Goal: Task Accomplishment & Management: Complete application form

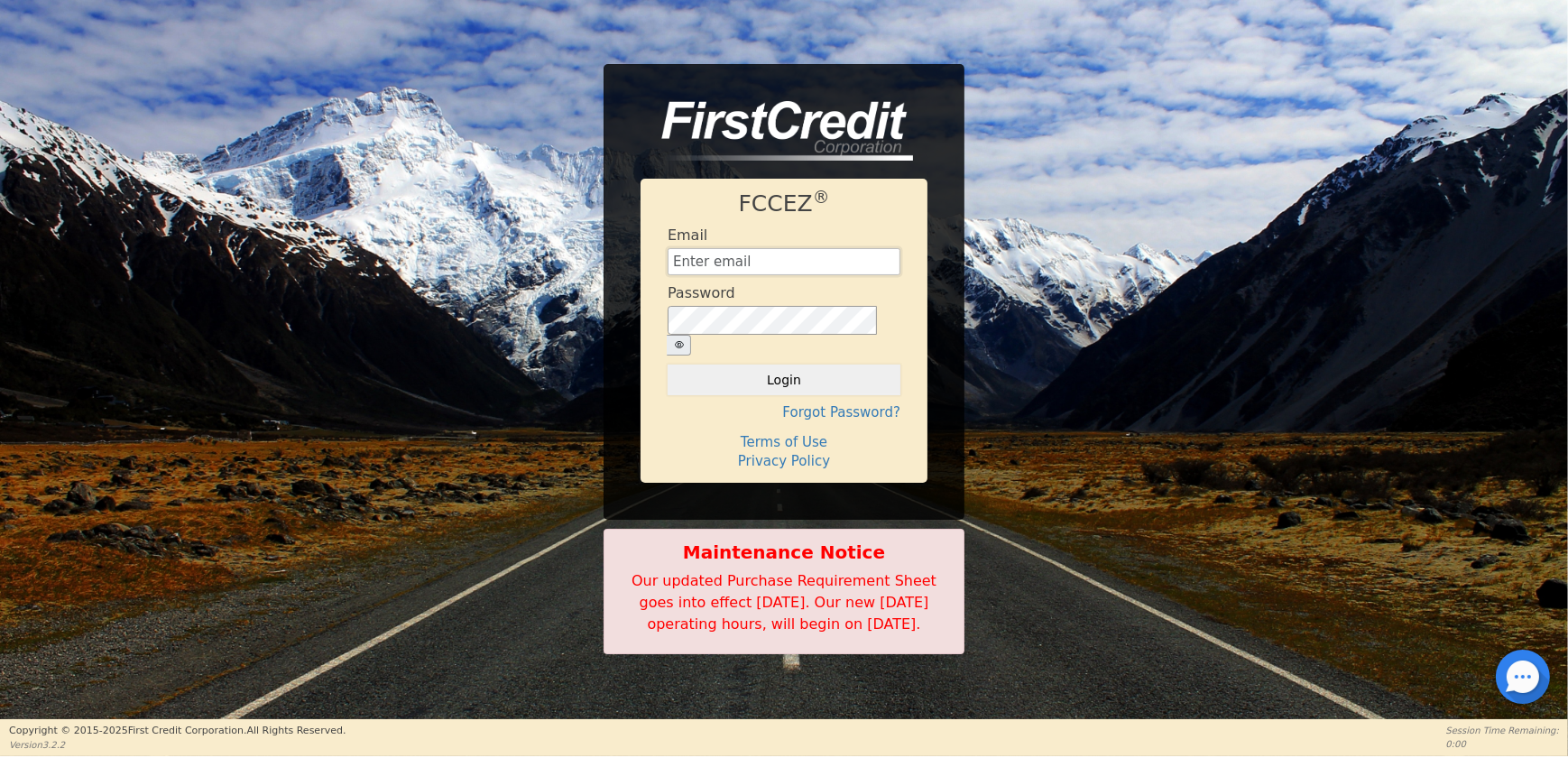
type input "[EMAIL_ADDRESS][DOMAIN_NAME]"
click at [786, 365] on button "Login" at bounding box center [784, 379] width 233 height 31
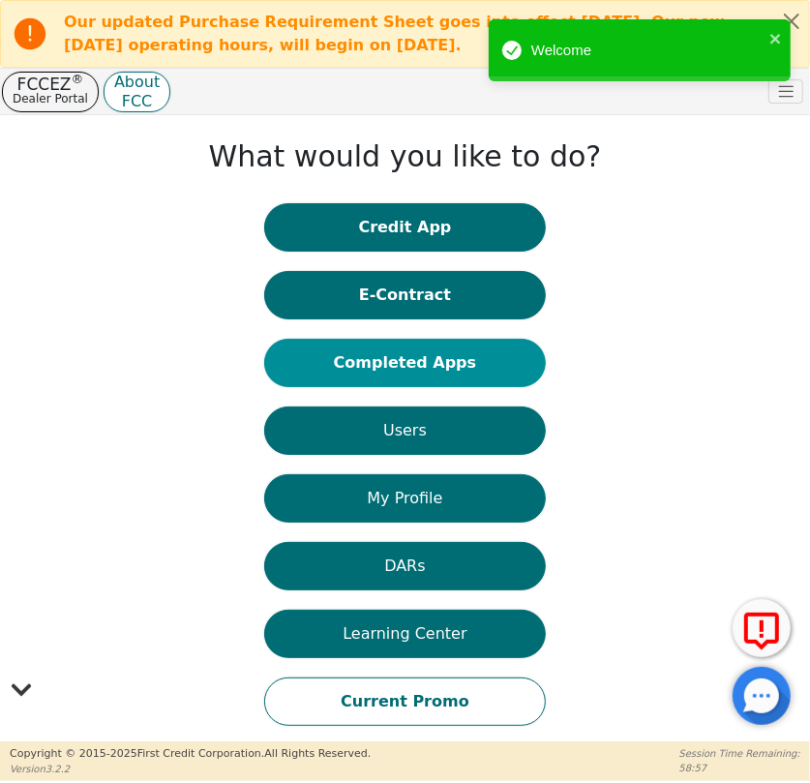
click at [444, 365] on button "Completed Apps" at bounding box center [405, 363] width 282 height 48
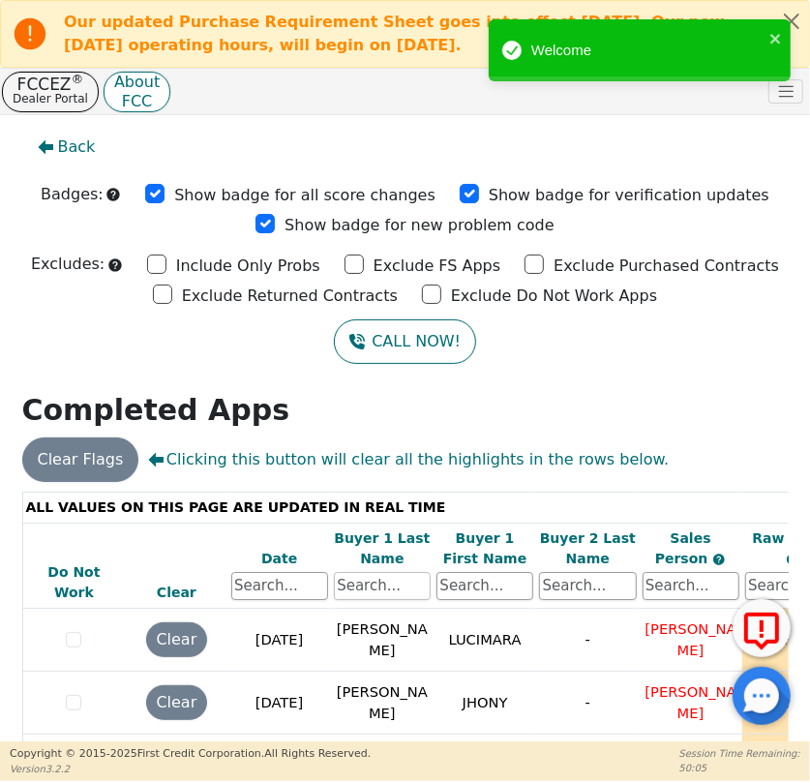
click at [375, 584] on input "text" at bounding box center [382, 586] width 97 height 29
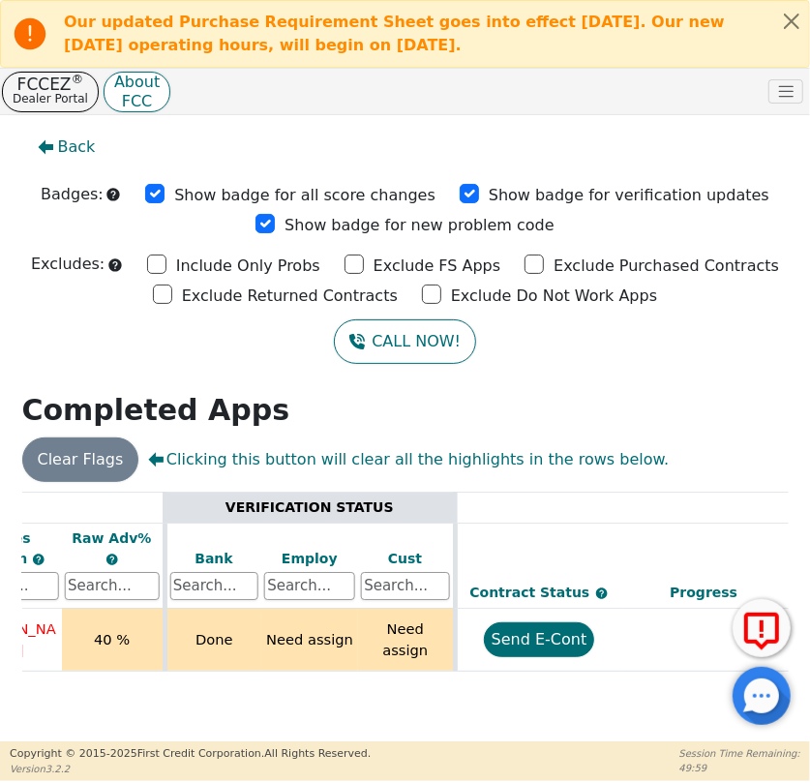
scroll to position [0, 681]
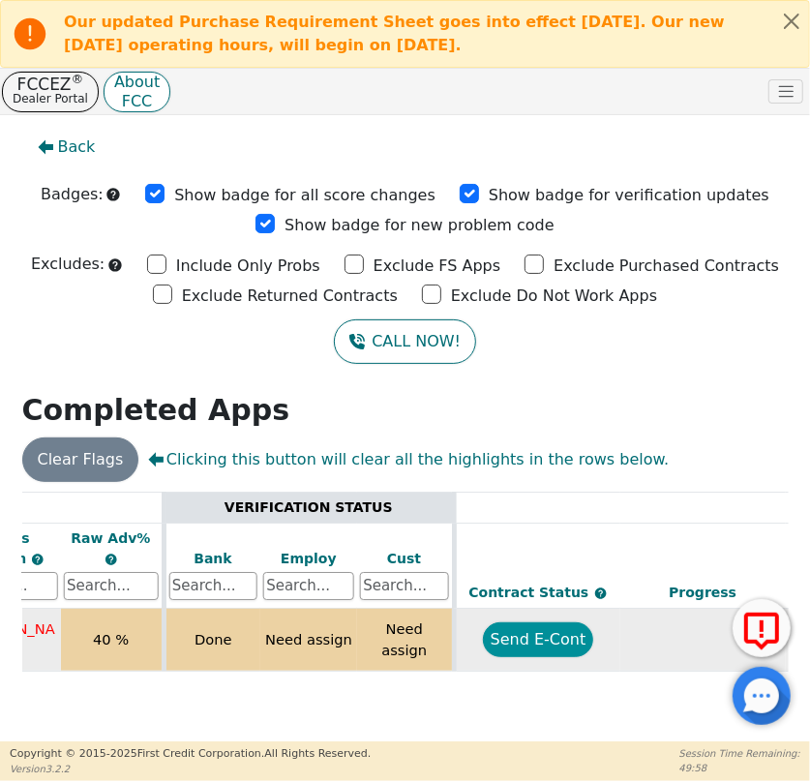
type input "[PERSON_NAME]"
click at [533, 646] on button "Send E-Cont" at bounding box center [538, 639] width 111 height 35
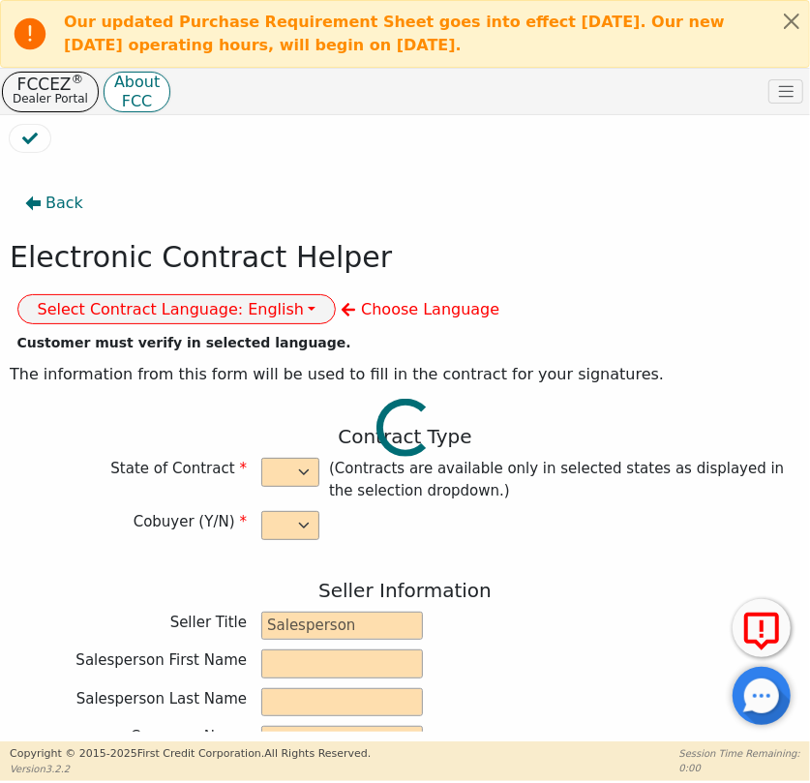
select select "n"
type input "CREDIT ANALYST"
type input "NAHUN"
type input "FUENTES"
type input "DIAMOND PERFECT. DBA AQUAFEEL"
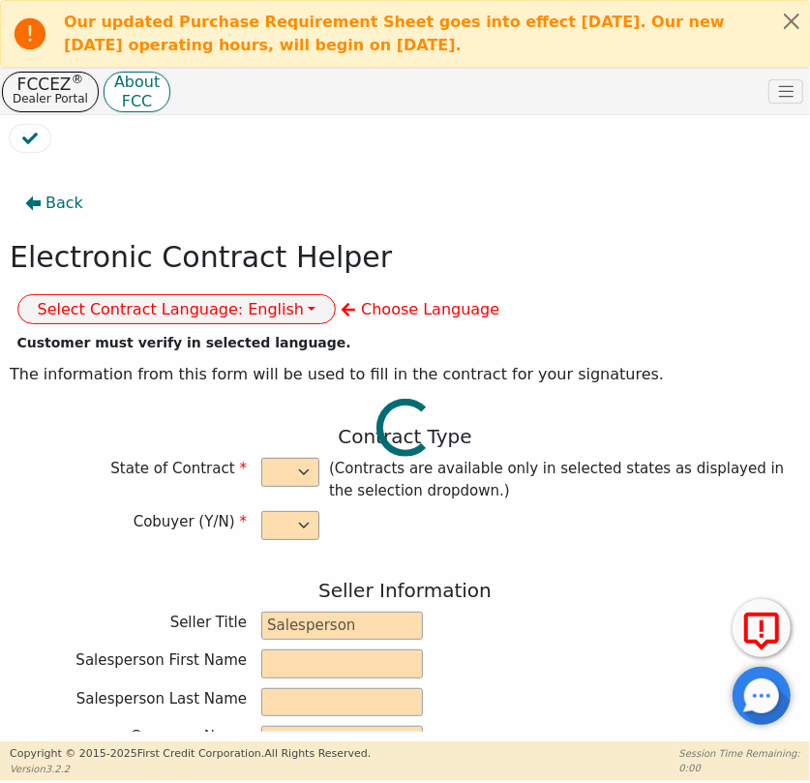
type input "230 CAPCOM AVE STE 103"
type input "WAKE FOREST"
select select "NC"
type input "27587"
type input "MANUELA"
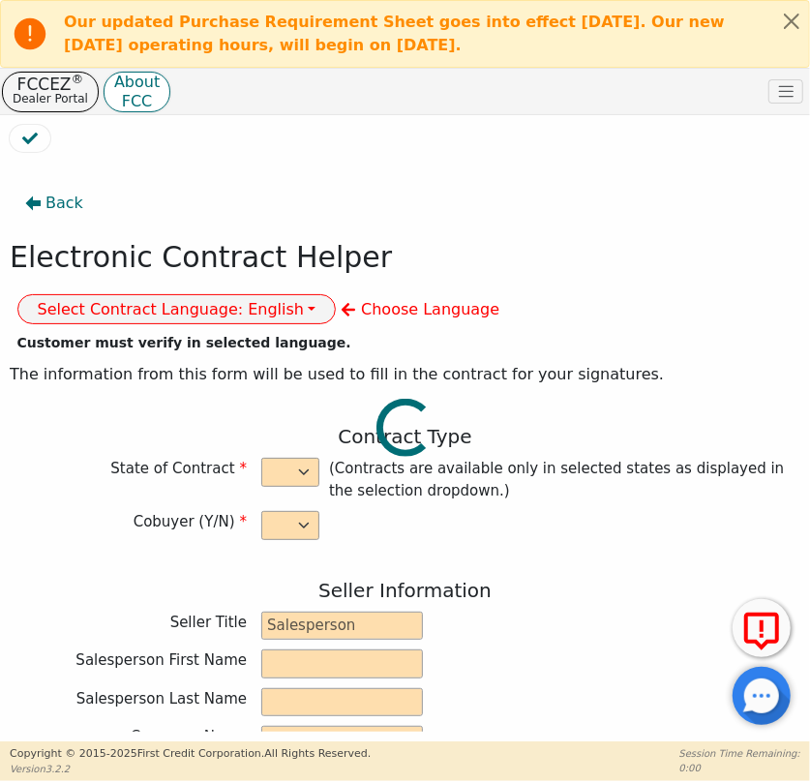
type input "CASTILLO"
type input "528 W CENTER ST"
type input "SHENANDOAH"
select select "PA"
type input "17976"
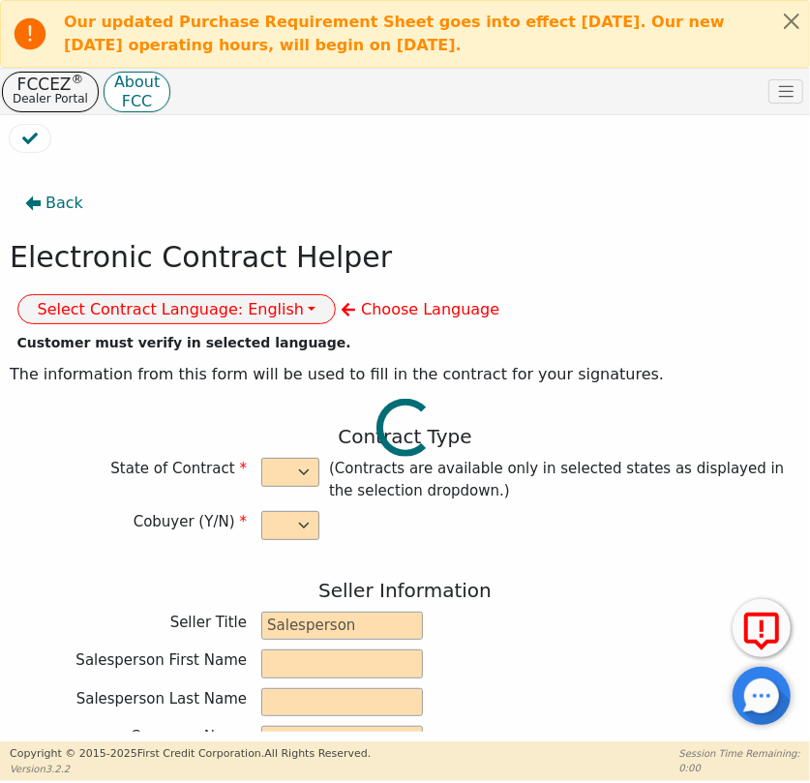
type input "2025-09-10"
type input "10.99"
type input "2025-10-02"
type input "72"
type input "0"
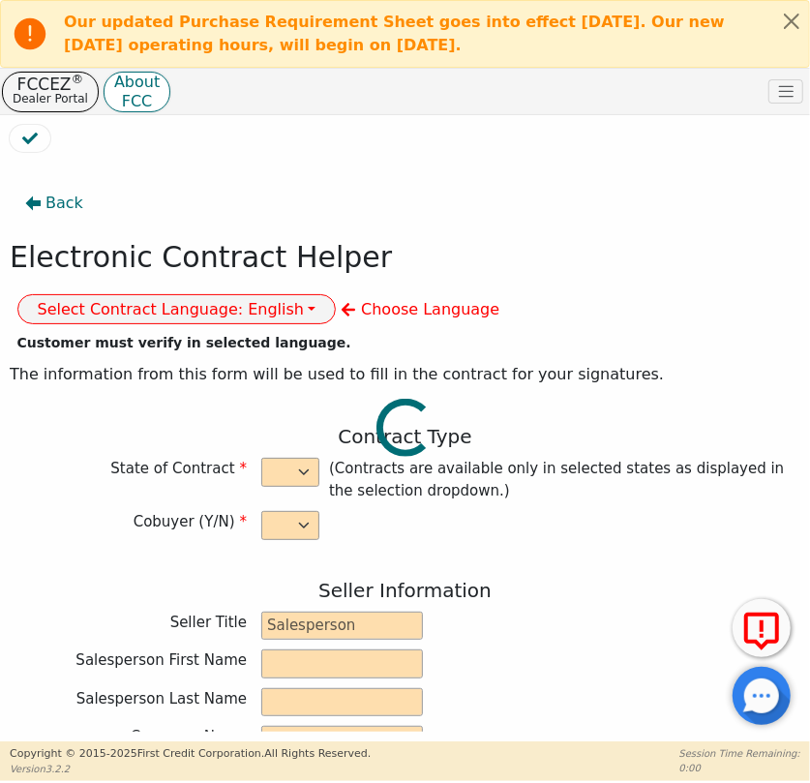
type input "8790.00"
type input "0.00"
type input "8790.00"
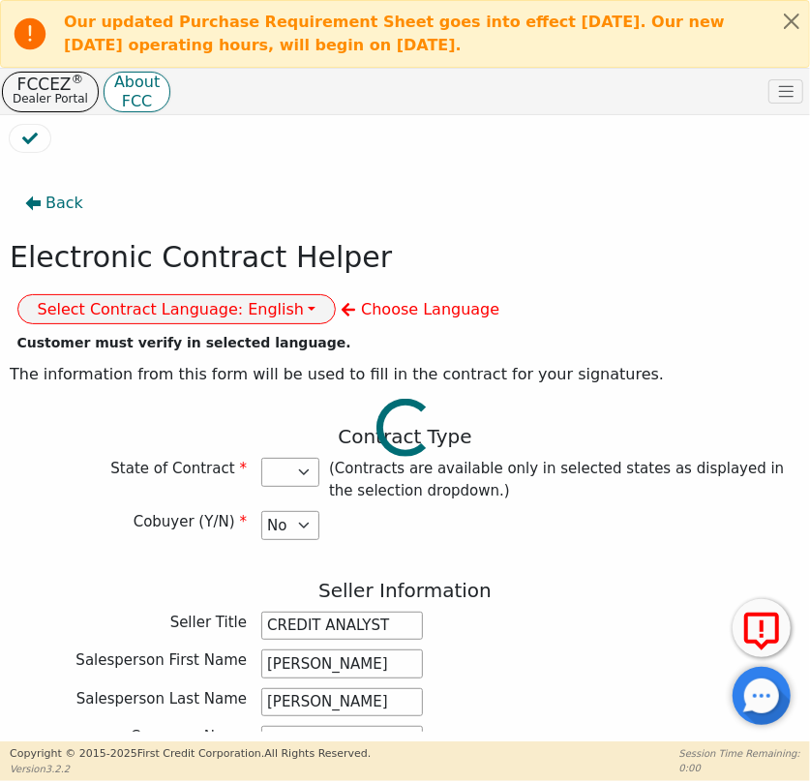
select select "PA"
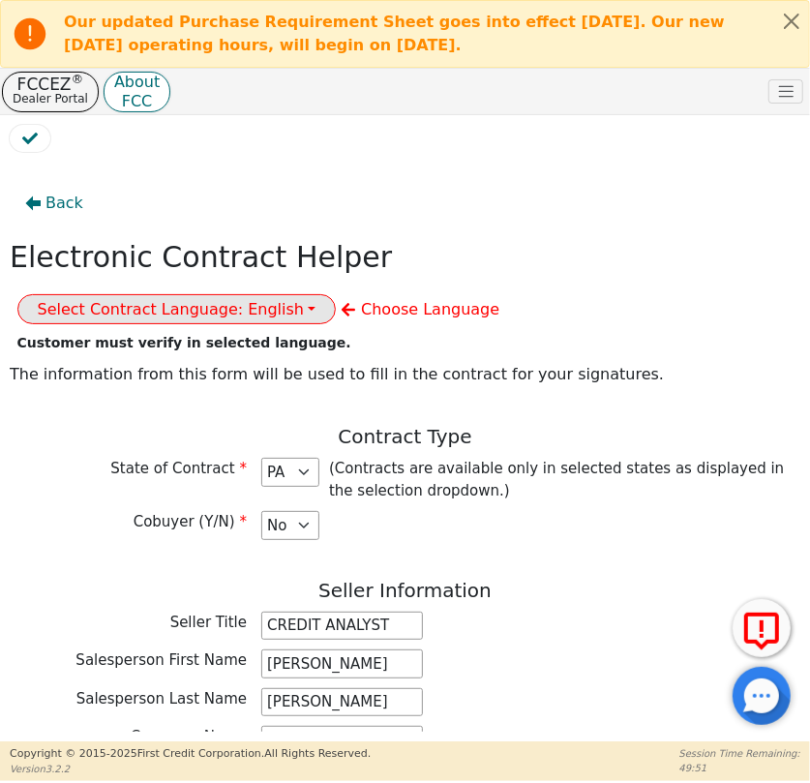
click at [337, 294] on button "Select Contract Language: English" at bounding box center [176, 309] width 319 height 30
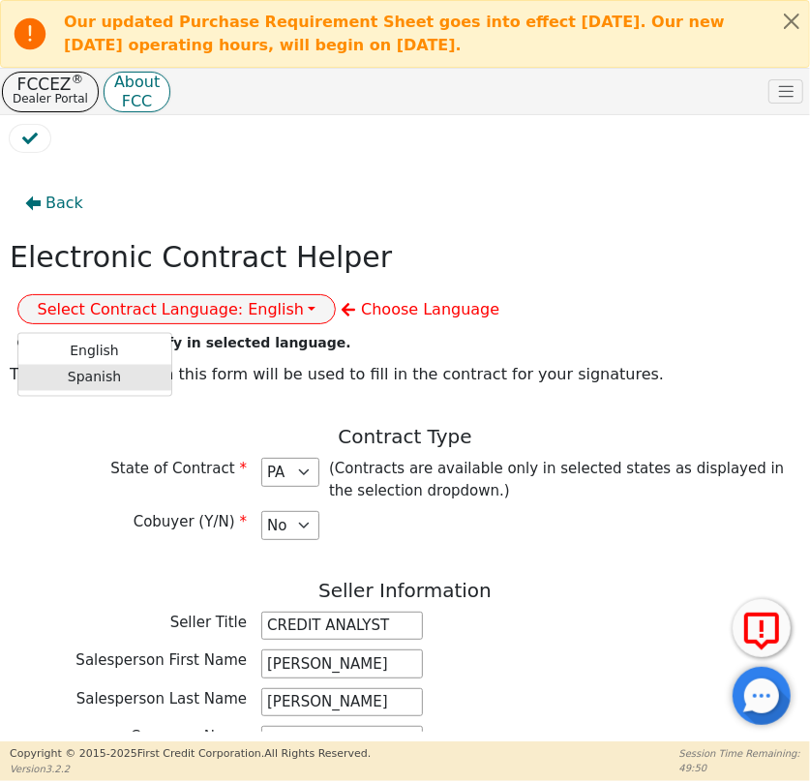
click at [171, 365] on link "Spanish" at bounding box center [94, 378] width 153 height 26
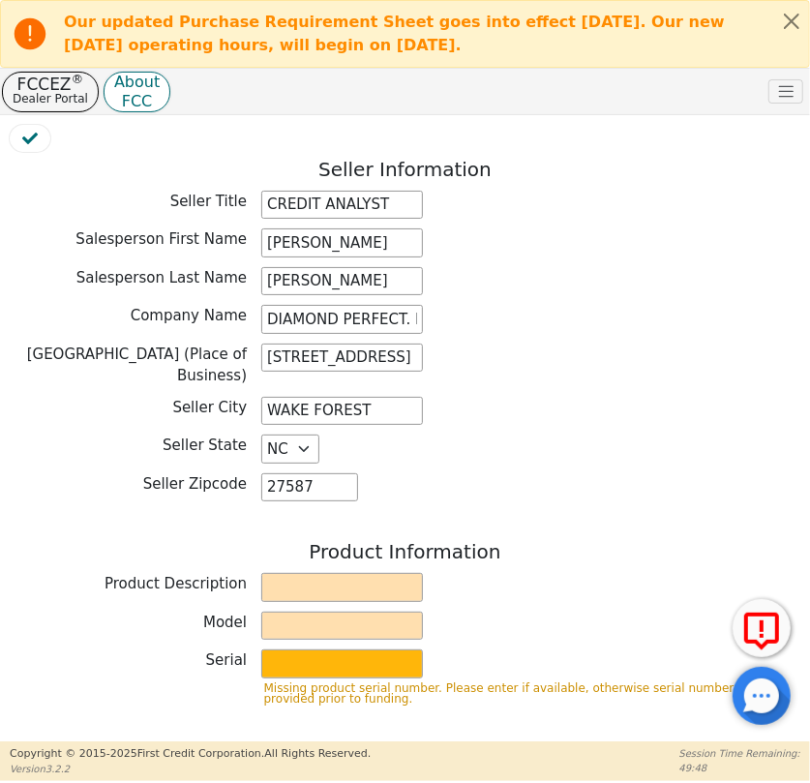
scroll to position [439, 0]
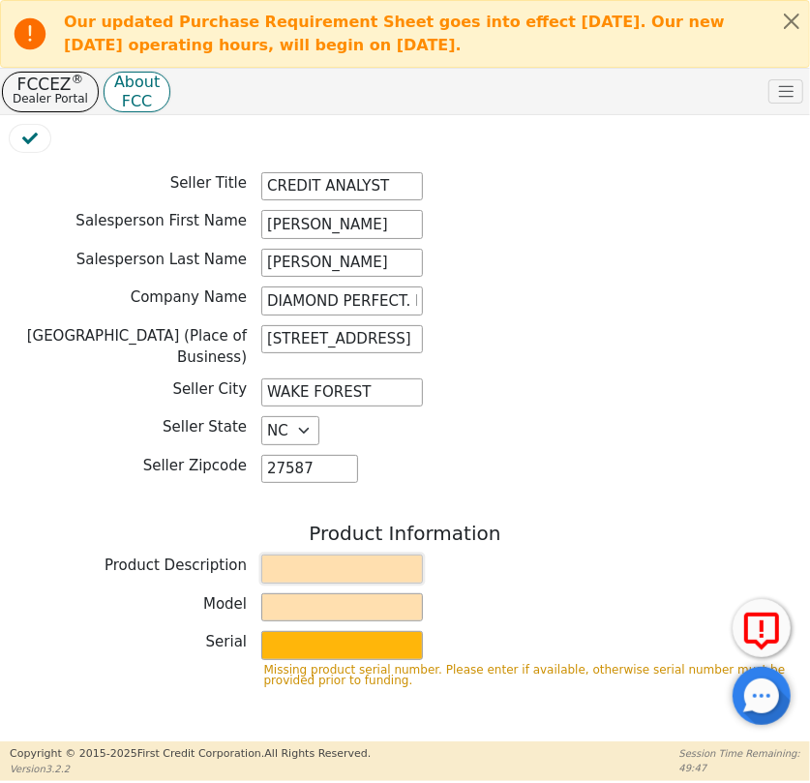
click at [330, 555] on input "text" at bounding box center [342, 569] width 162 height 29
type input "WATER PURIFICATION SYSTEM"
drag, startPoint x: 342, startPoint y: 600, endPoint x: 345, endPoint y: 611, distance: 11.0
click at [342, 600] on input "text" at bounding box center [342, 607] width 162 height 29
type input "AQUAFEEL"
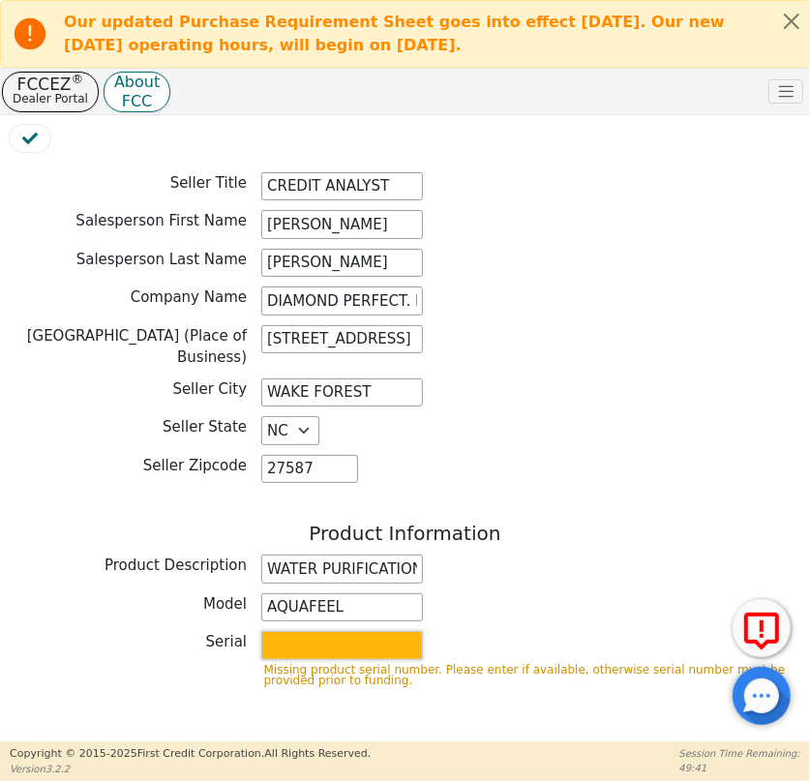
click at [319, 634] on input "text" at bounding box center [342, 645] width 162 height 29
type input "W525"
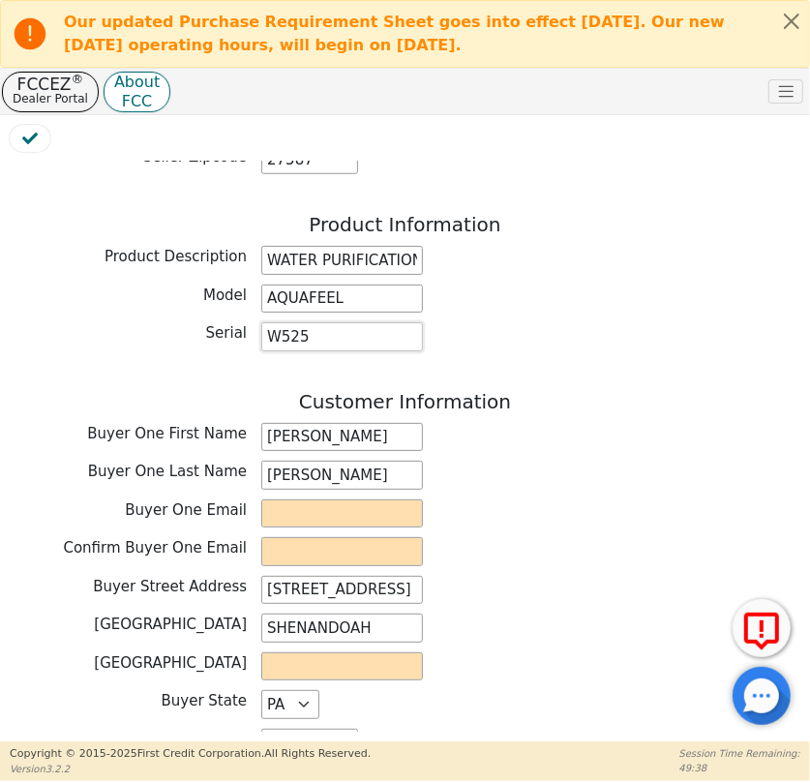
scroll to position [792, 0]
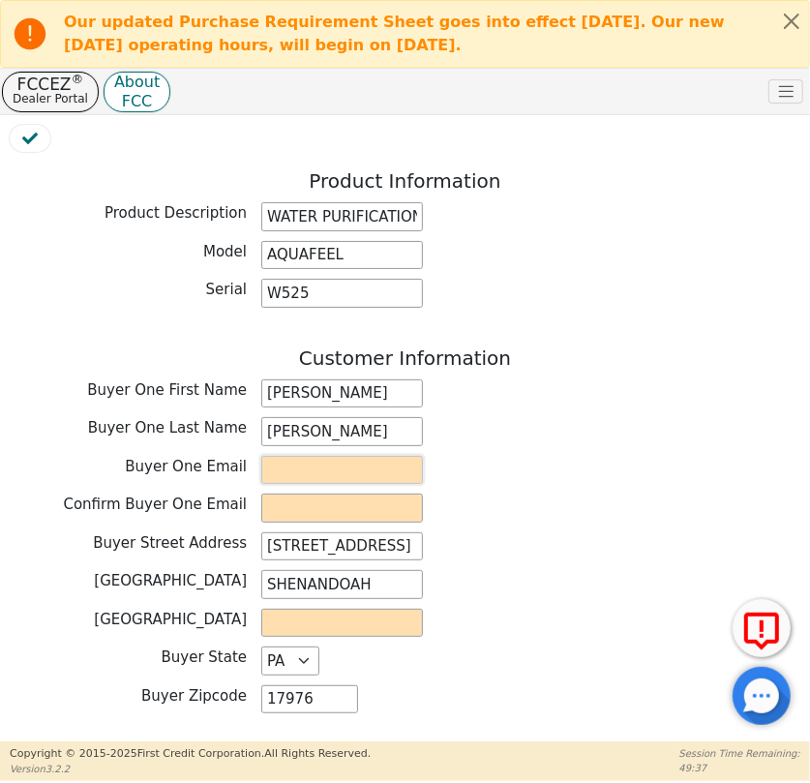
click at [304, 456] on input "email" at bounding box center [342, 470] width 162 height 29
paste input "manuelacastillo0910@gmail.com"
type input "manuelacastillo0910@gmail.com"
click at [348, 494] on input "email" at bounding box center [342, 508] width 162 height 29
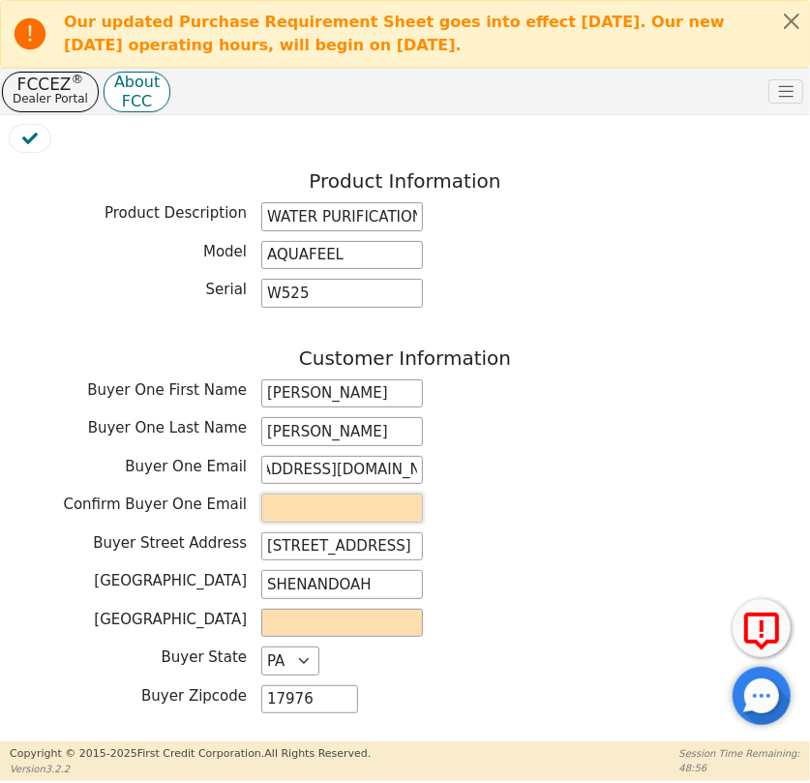
scroll to position [0, 0]
paste input "manuelacastillo0910@gmail.com"
type input "manuelacastillo0910@gmail.com"
click at [545, 477] on div "Customer Information Buyer One First Name MANUELA Buyer One Last Name CASTILLO …" at bounding box center [405, 534] width 791 height 377
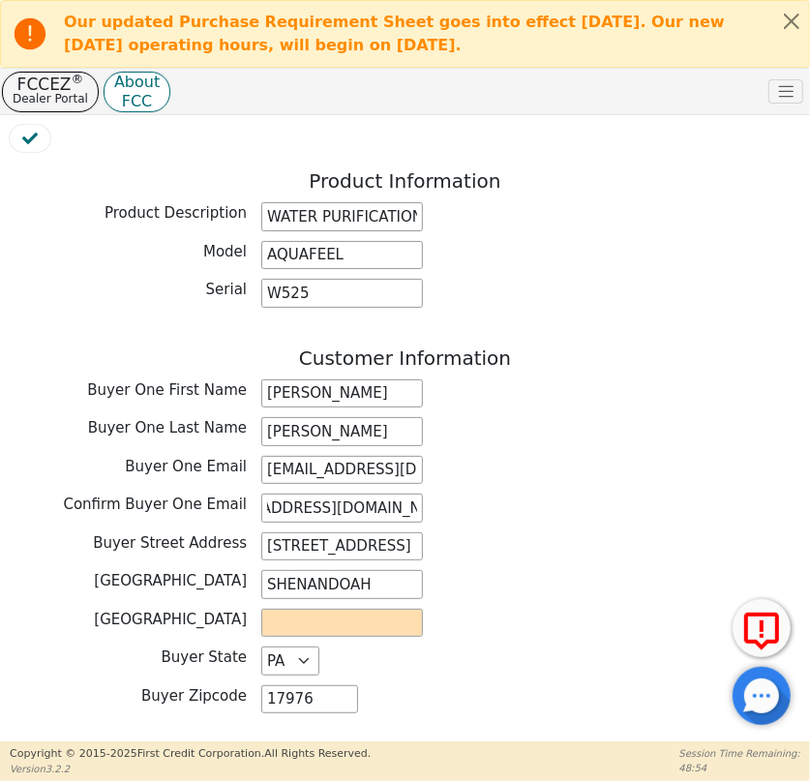
scroll to position [0, 0]
drag, startPoint x: 397, startPoint y: 539, endPoint x: 267, endPoint y: 540, distance: 129.7
click at [267, 540] on input "528 W CENTER ST" at bounding box center [342, 546] width 162 height 29
drag, startPoint x: 381, startPoint y: 571, endPoint x: 238, endPoint y: 577, distance: 143.3
click at [238, 577] on div "Buyer City SHENANDOAH" at bounding box center [405, 584] width 791 height 29
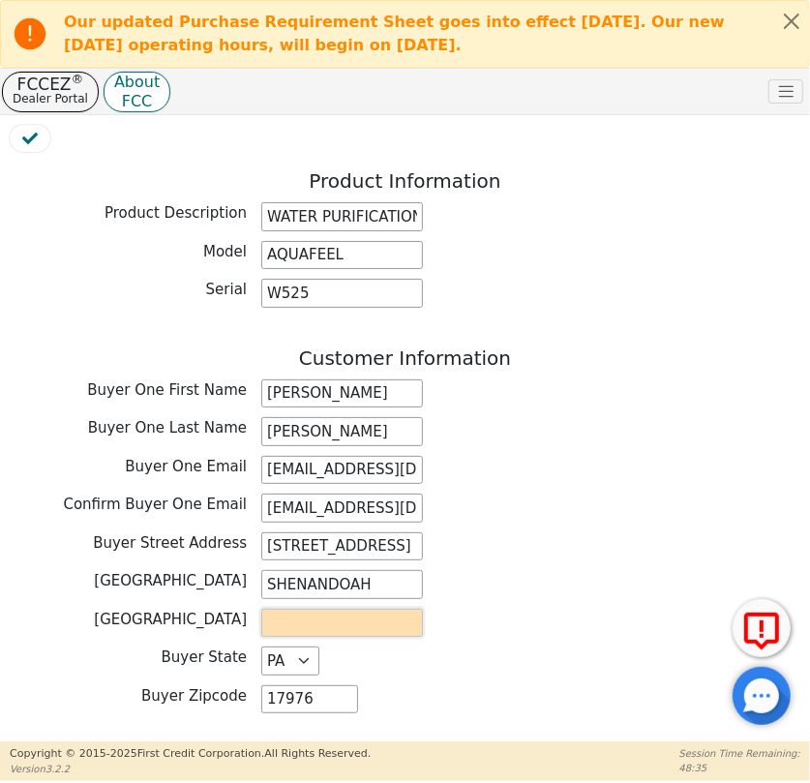
click at [379, 609] on input "text" at bounding box center [342, 623] width 162 height 29
type input "SCHUYLKILL"
click at [540, 626] on div "Buyer County SCHUYLKILL" at bounding box center [405, 626] width 791 height 34
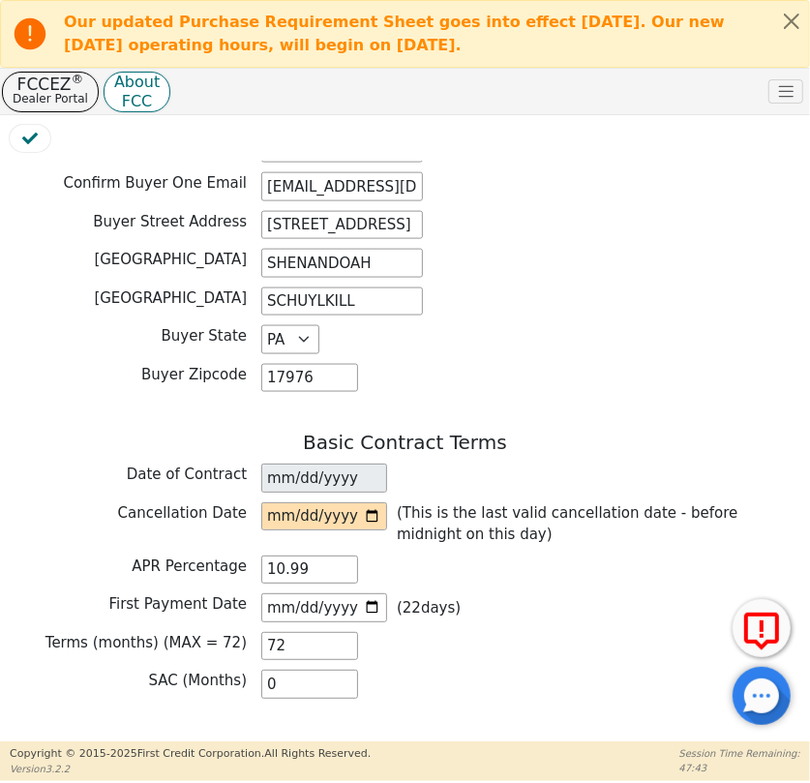
scroll to position [1143, 0]
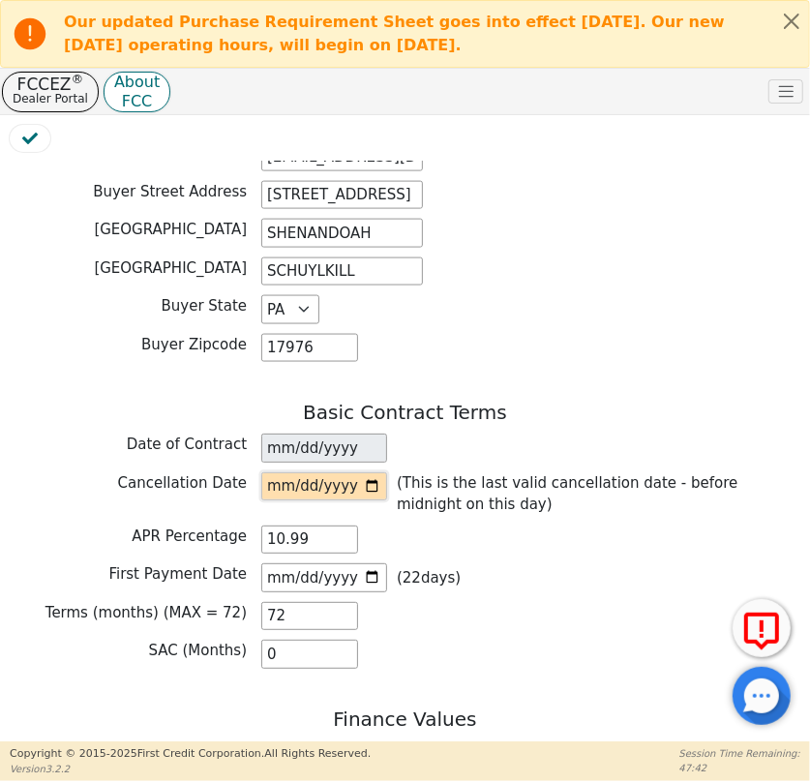
click at [375, 472] on input "date" at bounding box center [324, 486] width 126 height 29
type input "2025-09-16"
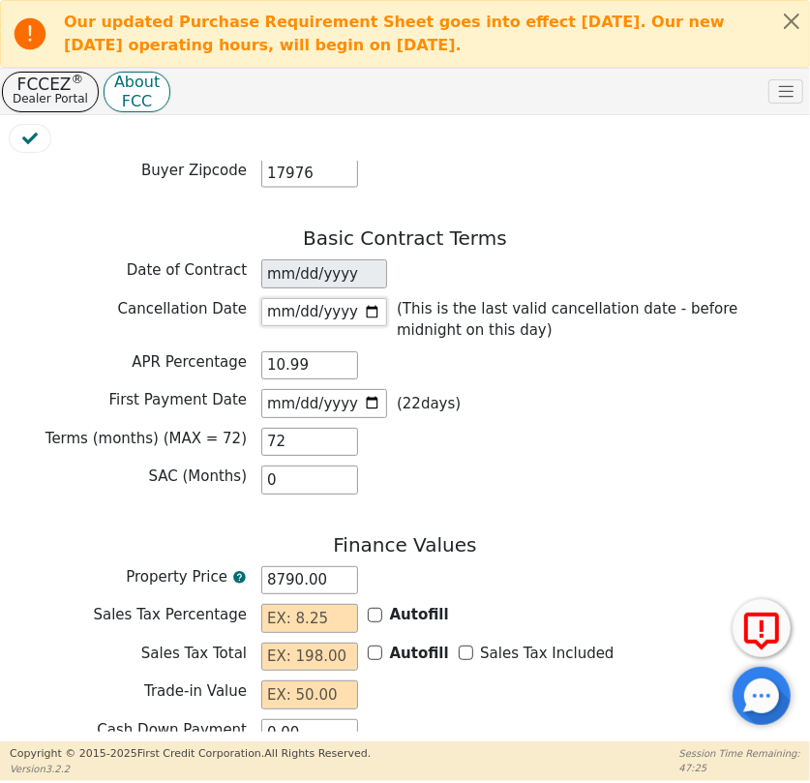
scroll to position [1407, 0]
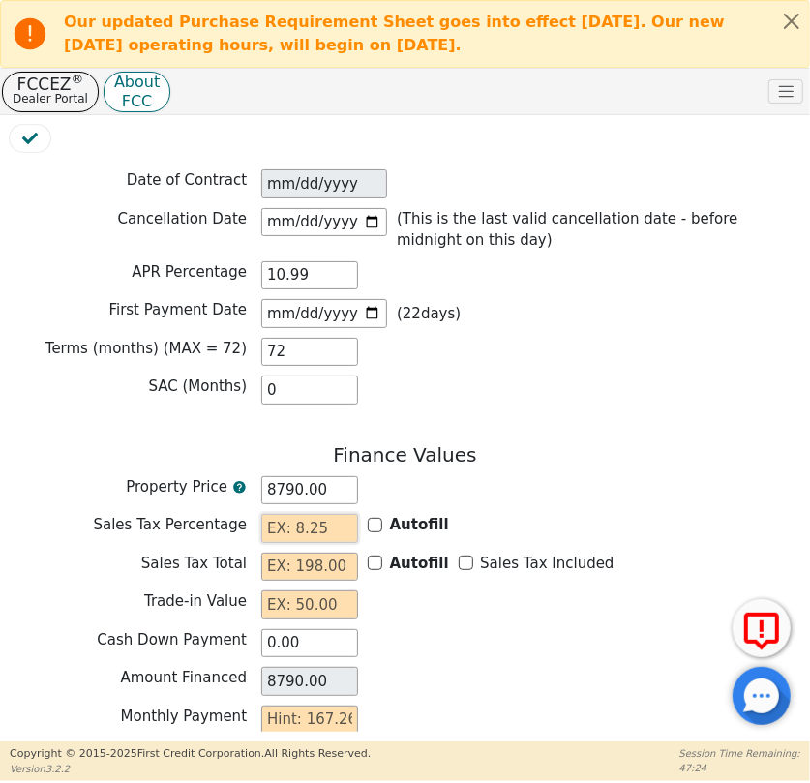
click at [328, 514] on input "text" at bounding box center [309, 528] width 97 height 29
type input "0.00"
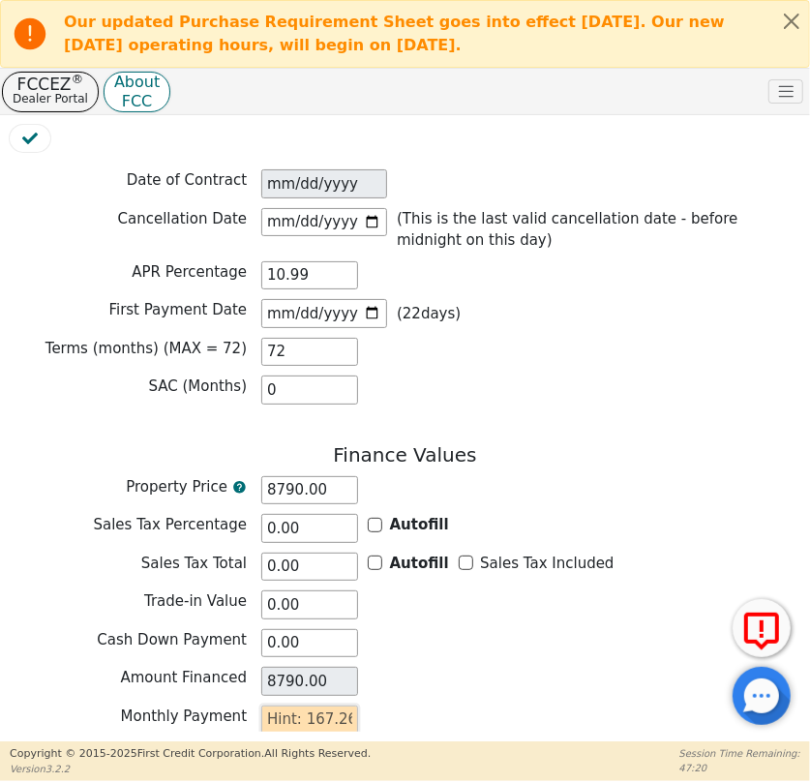
type input "1"
type input "72.00"
type input "16"
type input "1152.00"
type input "167"
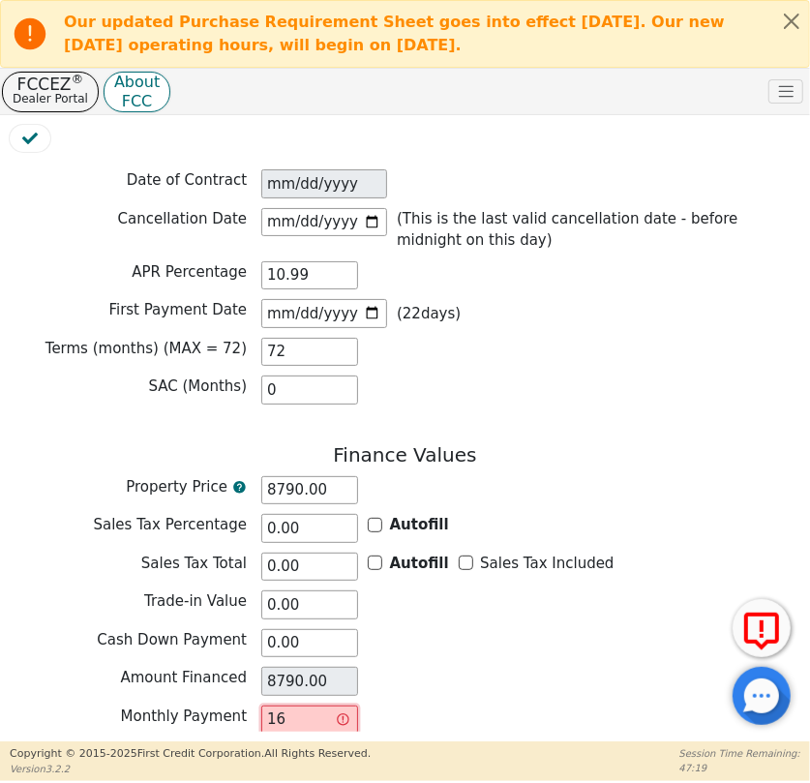
type input "12024.00"
type input "167.2"
type input "12038.40"
type input "167.26"
type input "12042.72"
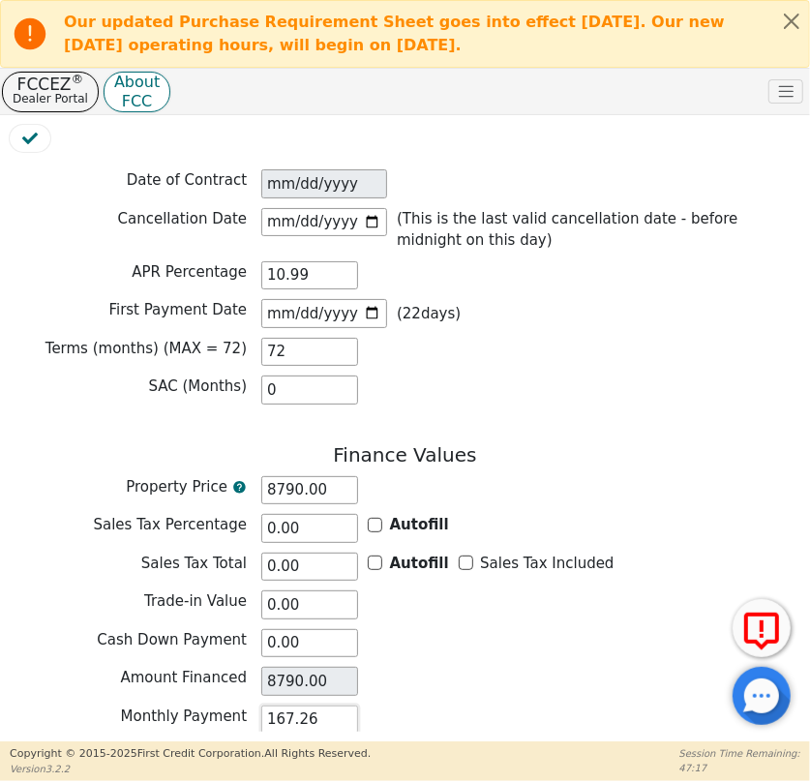
type input "167.26"
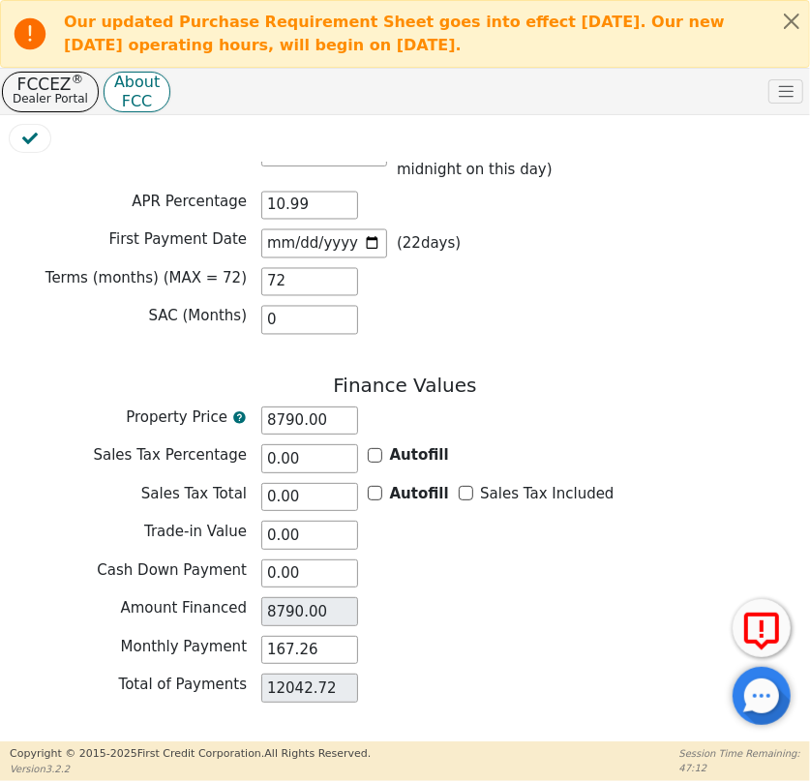
scroll to position [1545, 0]
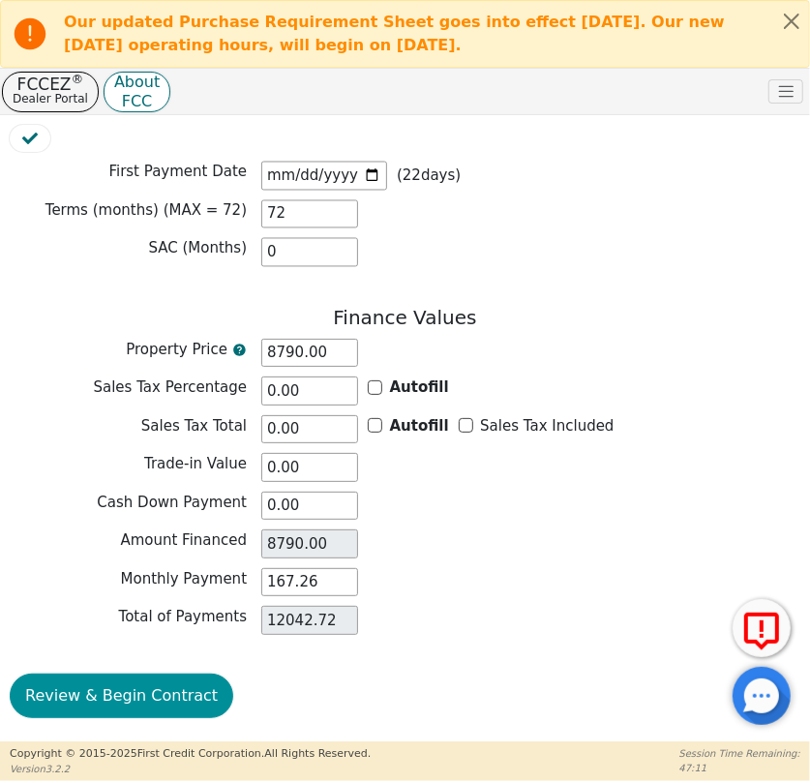
click at [98, 683] on button "Review & Begin Contract" at bounding box center [122, 696] width 224 height 45
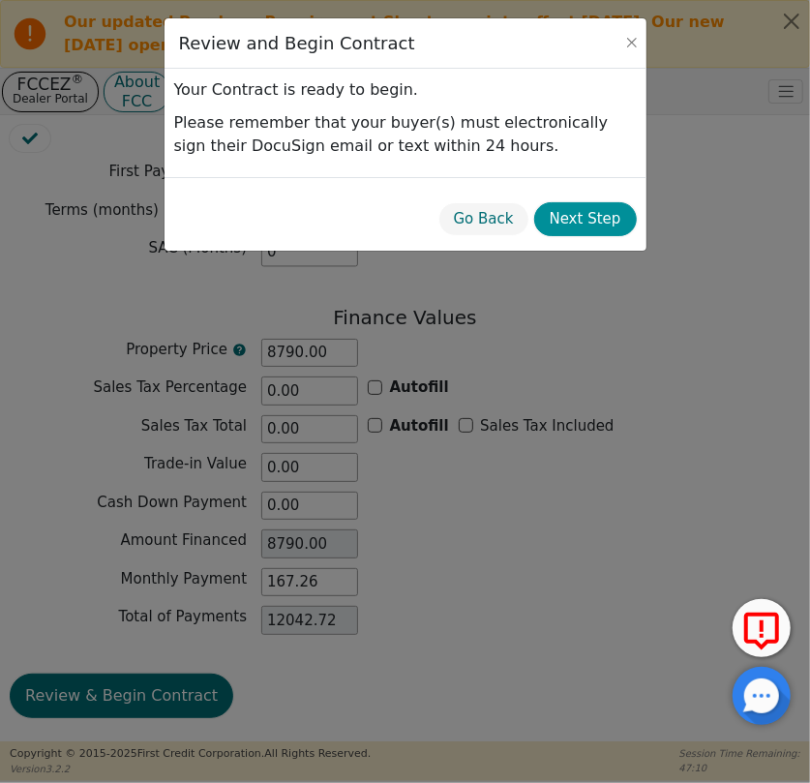
click at [591, 222] on button "Next Step" at bounding box center [585, 219] width 103 height 34
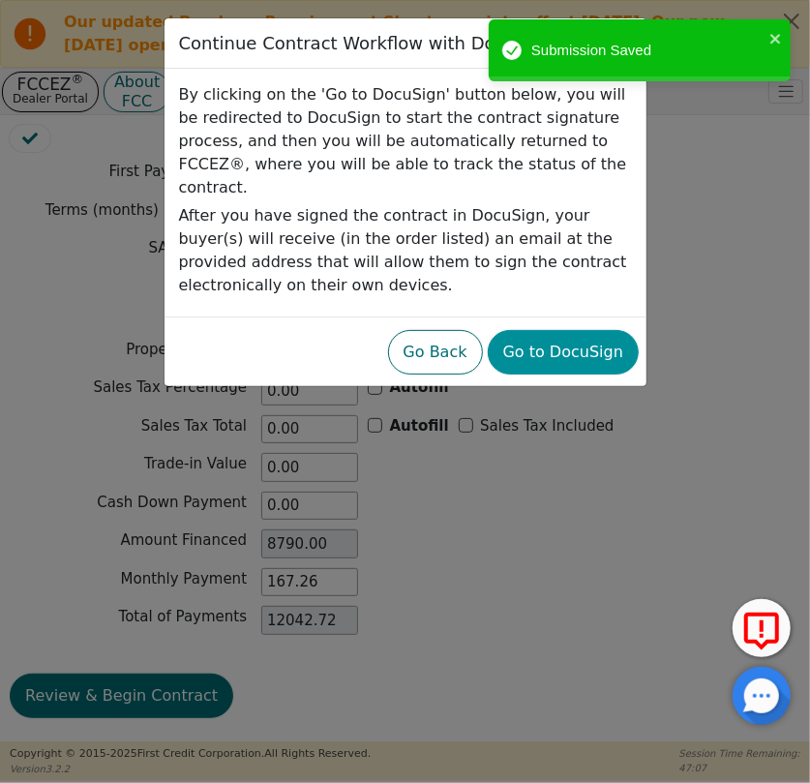
click at [602, 330] on button "Go to DocuSign" at bounding box center [563, 352] width 151 height 45
